Goal: Information Seeking & Learning: Understand process/instructions

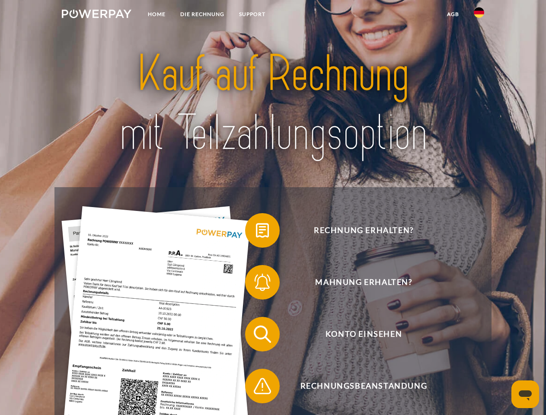
click at [96, 15] on img at bounding box center [97, 14] width 70 height 9
click at [479, 15] on img at bounding box center [479, 12] width 10 height 10
click at [453, 14] on link "agb" at bounding box center [453, 14] width 27 height 16
click at [256, 232] on span at bounding box center [249, 230] width 43 height 43
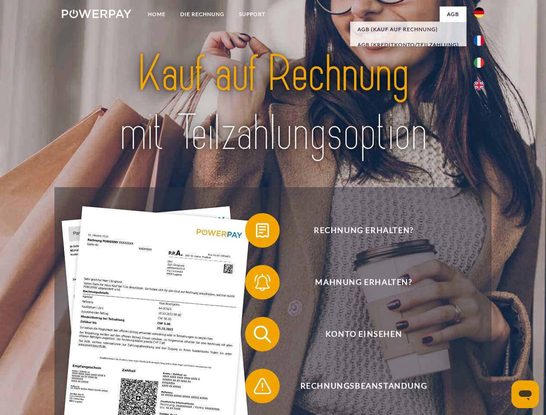
click at [256, 284] on span at bounding box center [249, 282] width 43 height 43
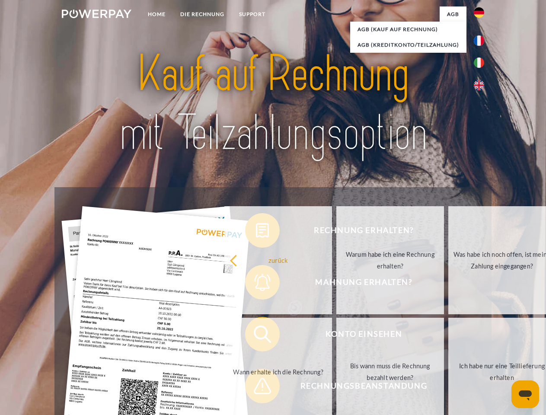
click at [336, 336] on link "Bis wann muss die Rechnung bezahlt werden?" at bounding box center [390, 372] width 108 height 108
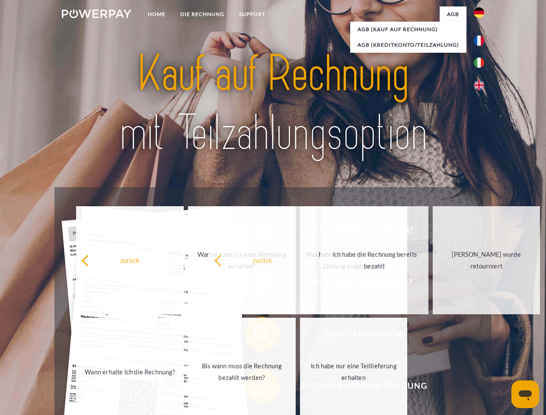
click at [256, 388] on span at bounding box center [249, 385] width 43 height 43
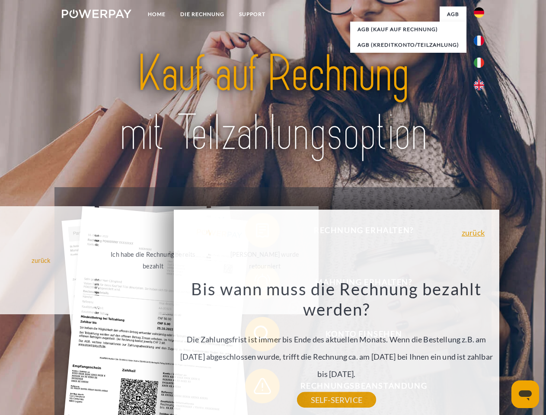
click at [525, 394] on icon "Messaging-Fenster öffnen" at bounding box center [525, 395] width 13 height 10
